Goal: Information Seeking & Learning: Learn about a topic

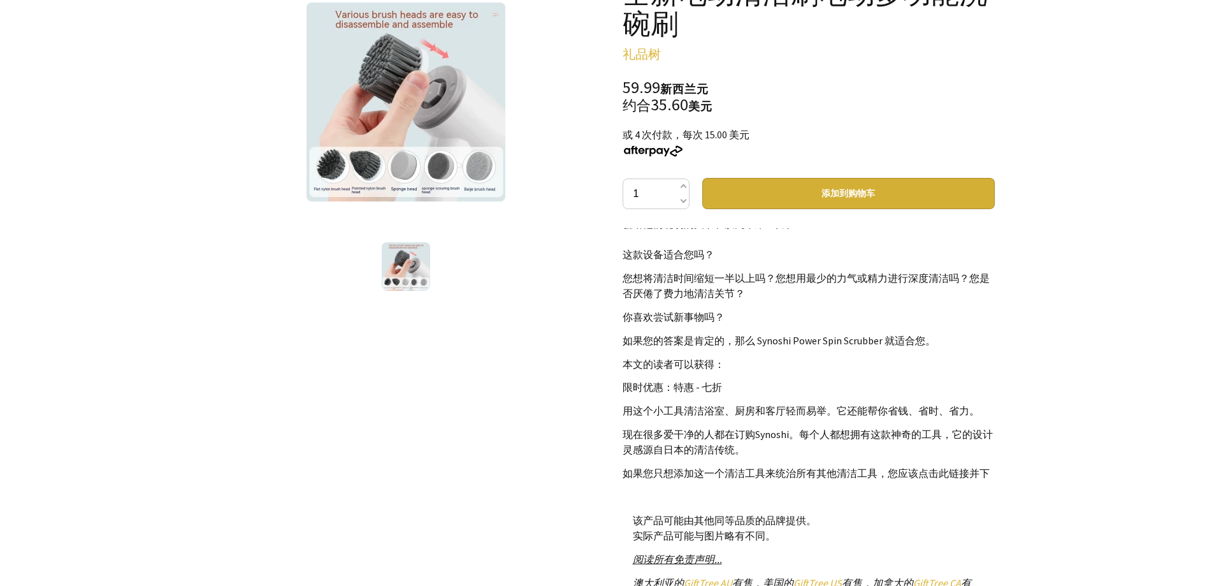
scroll to position [255, 0]
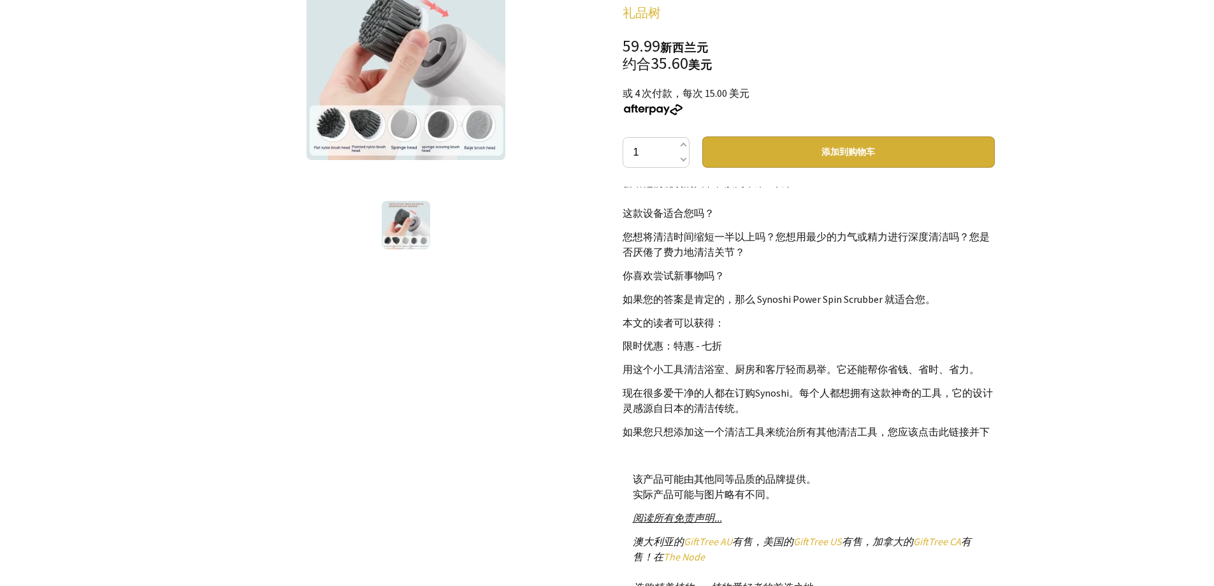
drag, startPoint x: 1206, startPoint y: 179, endPoint x: 1204, endPoint y: 310, distance: 130.7
click at [1204, 322] on div at bounding box center [607, 314] width 1214 height 839
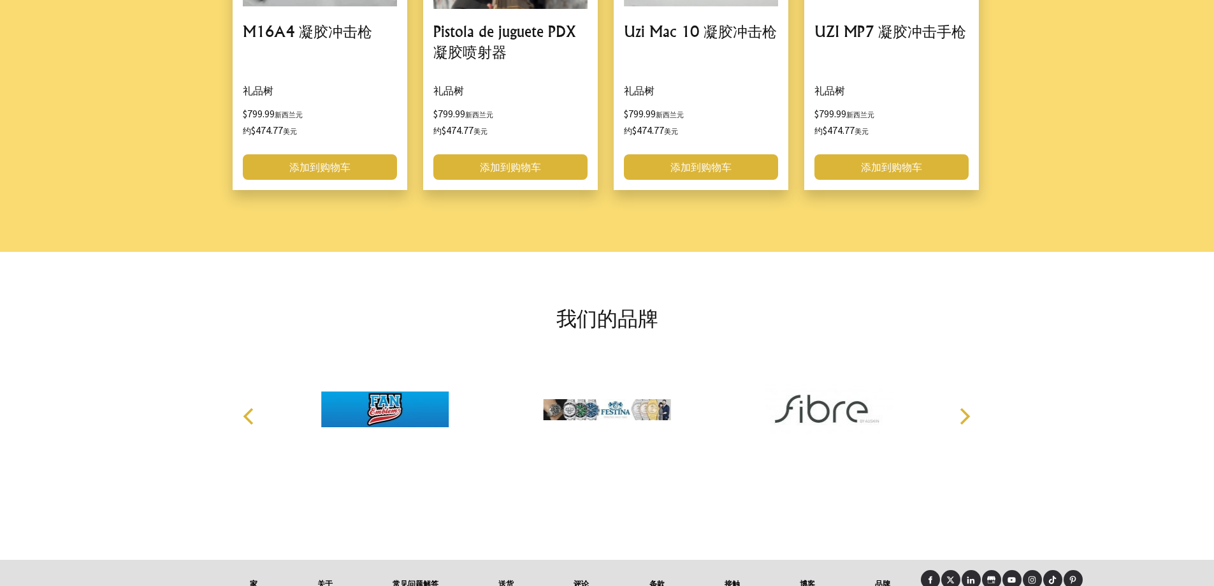
scroll to position [1700, 0]
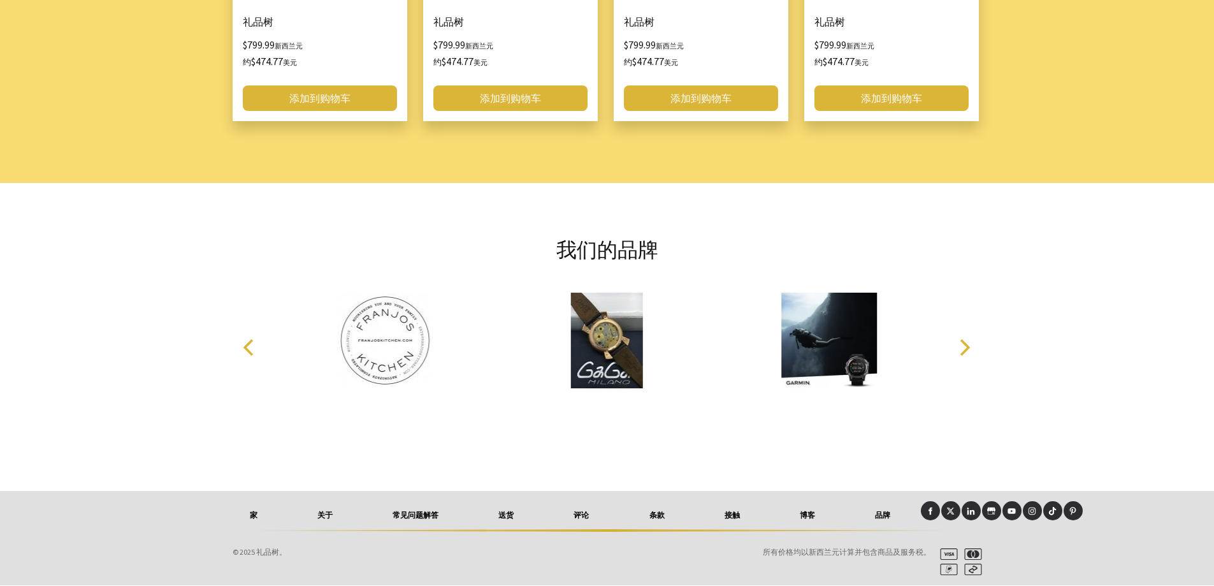
click at [316, 514] on link "关于" at bounding box center [324, 515] width 75 height 28
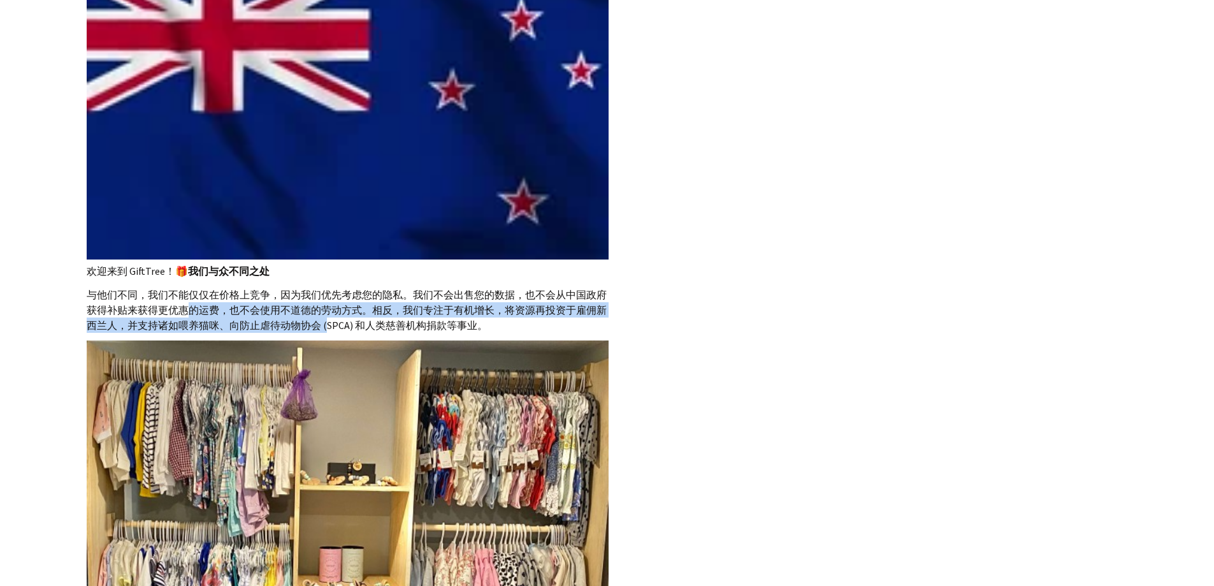
drag, startPoint x: 144, startPoint y: 311, endPoint x: 301, endPoint y: 321, distance: 157.7
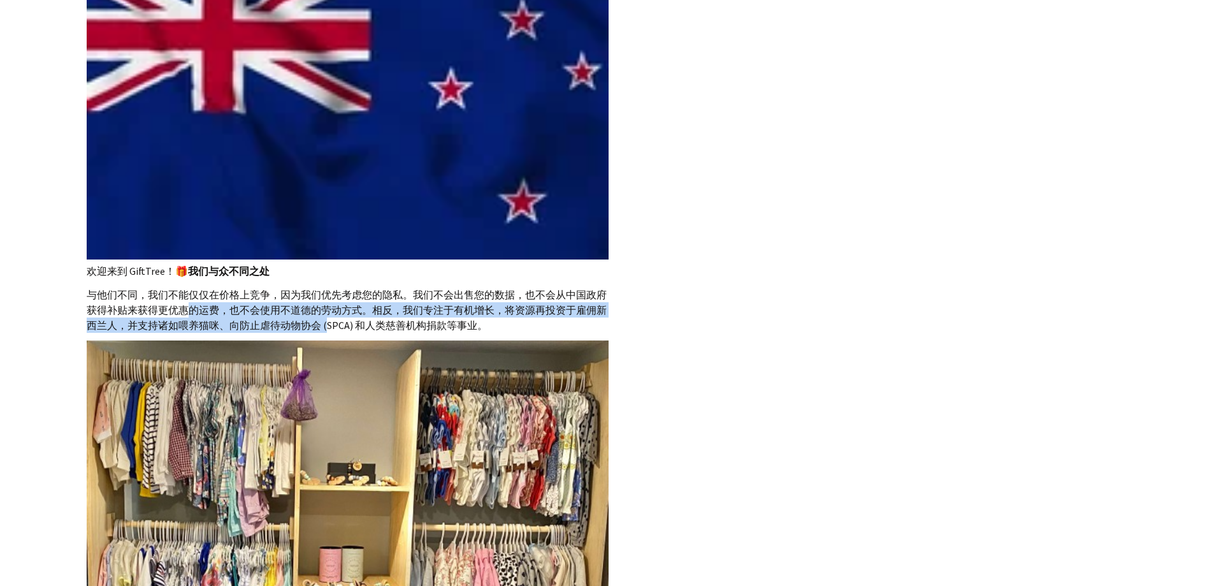
click at [301, 321] on font "与他们不同，我们不能仅仅在价格上竞争，因为我们优先考虑您的隐私。我们不会出售您的数据，也不会从中国政府获得补贴来获得更优惠的运费，也不会使用不道德的劳动方式。…" at bounding box center [347, 309] width 520 height 43
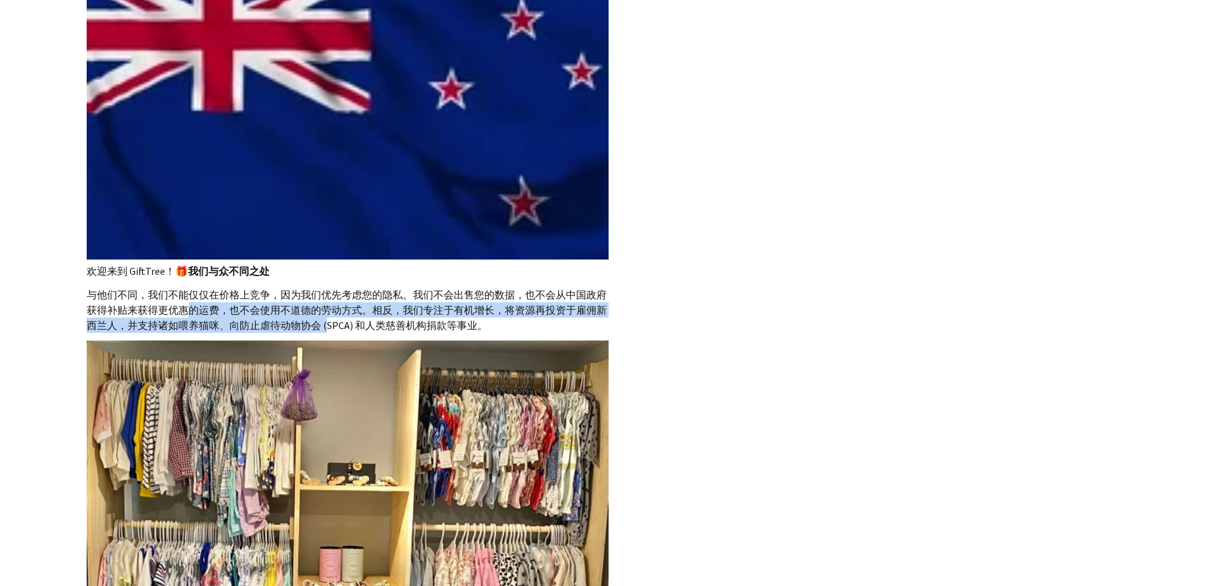
click at [302, 321] on font "与他们不同，我们不能仅仅在价格上竞争，因为我们优先考虑您的隐私。我们不会出售您的数据，也不会从中国政府获得补贴来获得更优惠的运费，也不会使用不道德的劳动方式。…" at bounding box center [347, 309] width 520 height 43
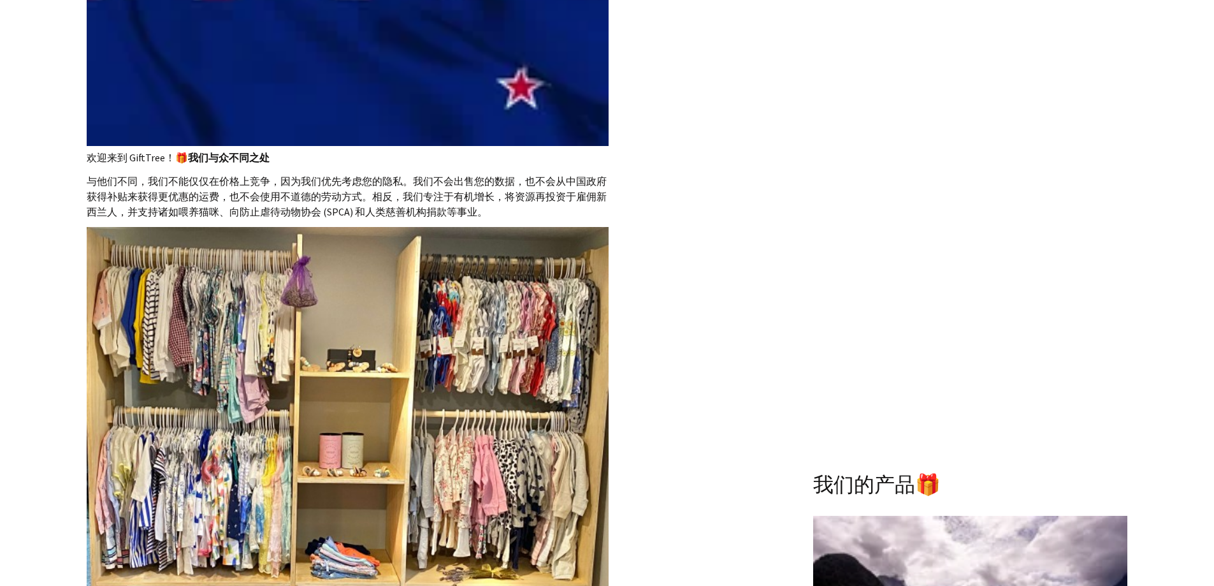
scroll to position [440, 0]
